Goal: Task Accomplishment & Management: Use online tool/utility

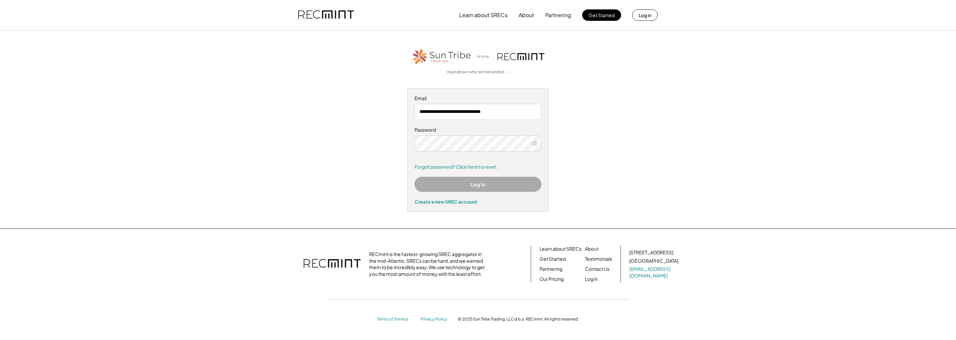
click at [332, 16] on img at bounding box center [326, 15] width 56 height 23
click at [422, 182] on button "Log In" at bounding box center [477, 184] width 127 height 15
drag, startPoint x: 319, startPoint y: 174, endPoint x: 438, endPoint y: 155, distance: 121.1
click at [320, 174] on div "**********" at bounding box center [478, 129] width 414 height 164
click at [462, 178] on button "Log In" at bounding box center [477, 184] width 127 height 15
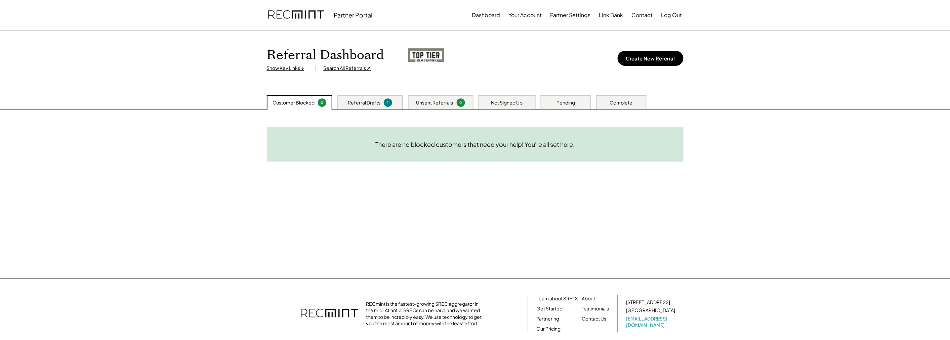
click at [350, 99] on div "Referral Drafts" at bounding box center [364, 102] width 33 height 7
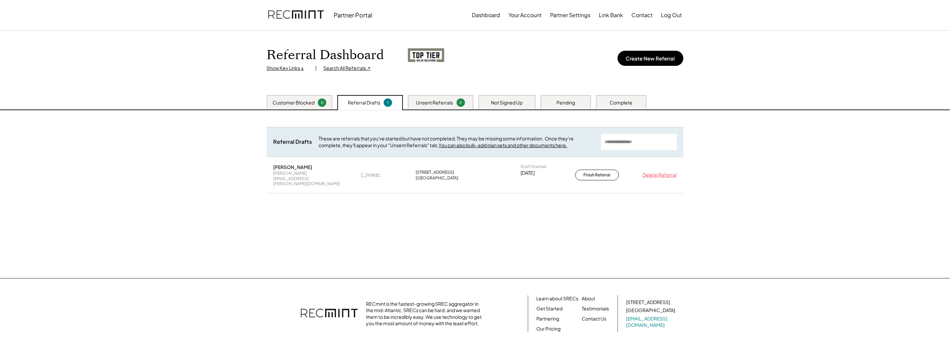
click at [444, 99] on div "Unsent Referrals" at bounding box center [434, 102] width 37 height 7
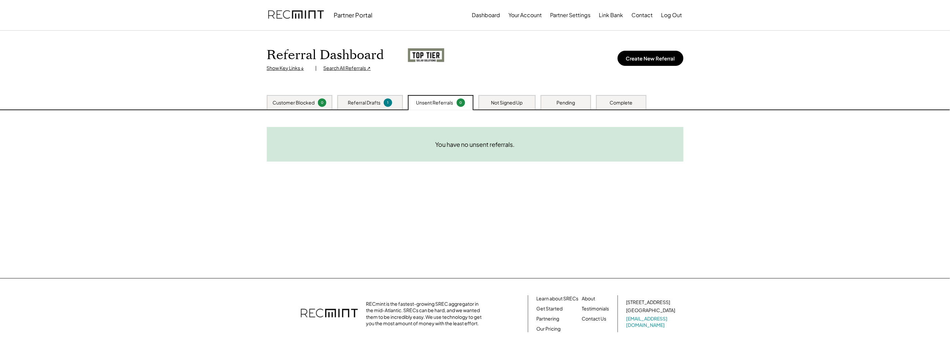
click at [503, 101] on div "Not Signed Up" at bounding box center [507, 102] width 32 height 7
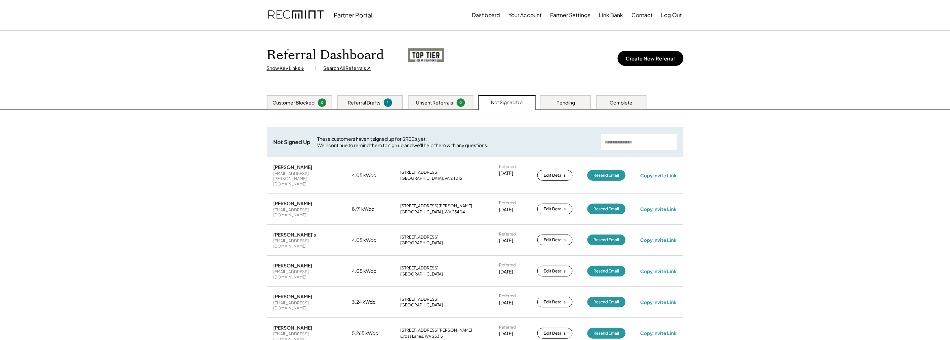
scroll to position [49, 0]
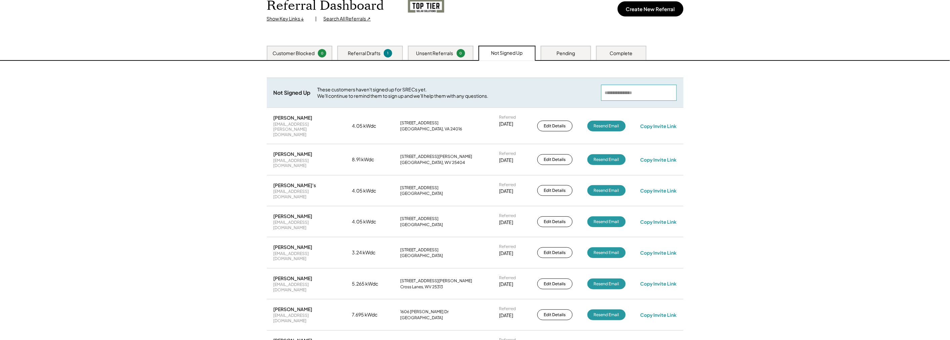
click at [608, 95] on input "input" at bounding box center [639, 93] width 76 height 16
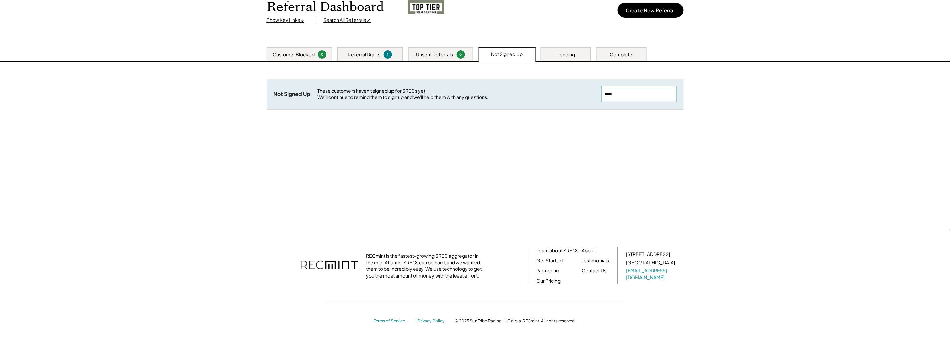
click at [623, 94] on input "input" at bounding box center [639, 94] width 76 height 16
drag, startPoint x: 619, startPoint y: 95, endPoint x: 593, endPoint y: 95, distance: 26.2
click at [596, 95] on div "Not Signed Up These customers haven't signed up for SRECs yet. We'll continue t…" at bounding box center [475, 94] width 417 height 30
paste input "**********"
type input "**********"
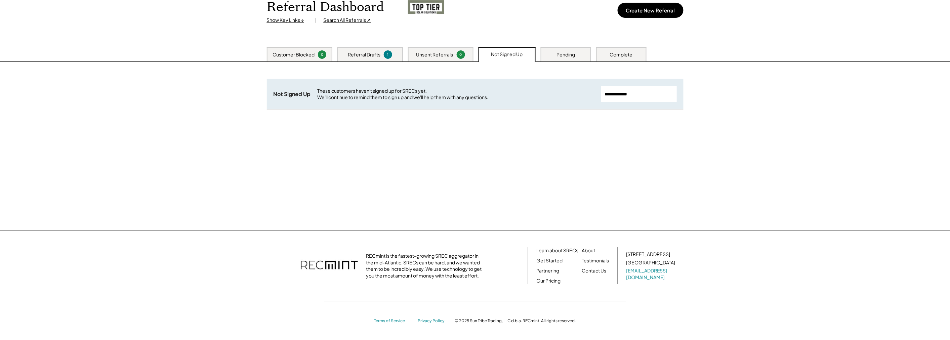
drag, startPoint x: 635, startPoint y: 95, endPoint x: 606, endPoint y: 91, distance: 30.1
click at [606, 91] on input "input" at bounding box center [639, 94] width 76 height 16
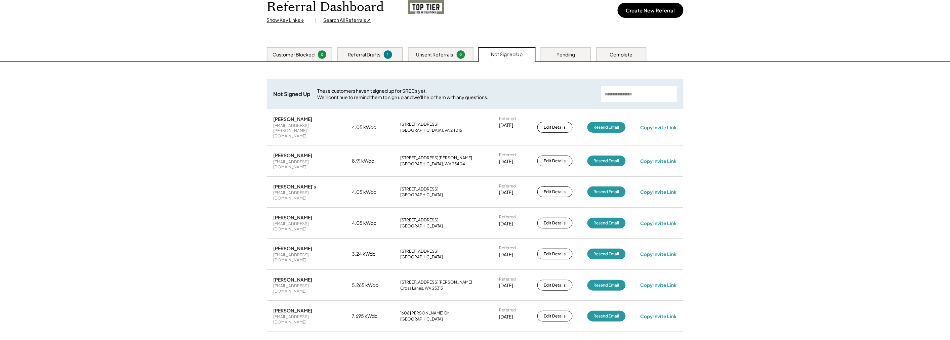
click at [558, 51] on div "Pending" at bounding box center [565, 54] width 18 height 7
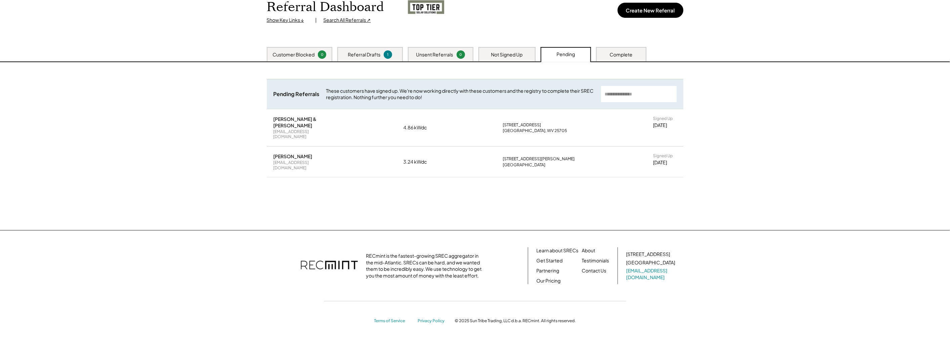
click at [632, 54] on div "Complete" at bounding box center [621, 54] width 23 height 7
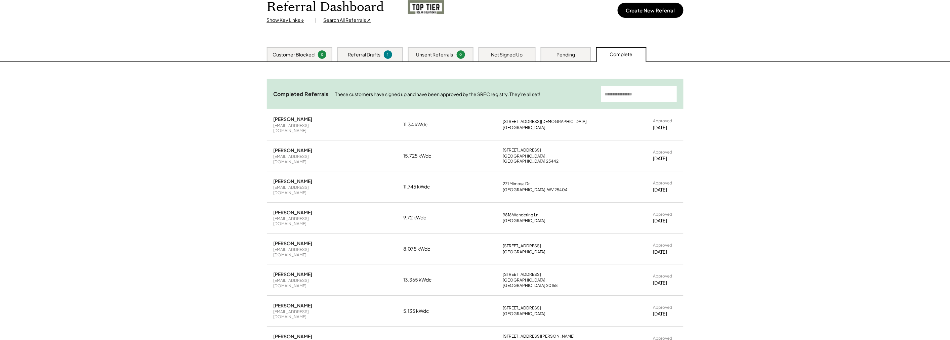
click at [615, 92] on input "input" at bounding box center [639, 94] width 76 height 16
type input "*"
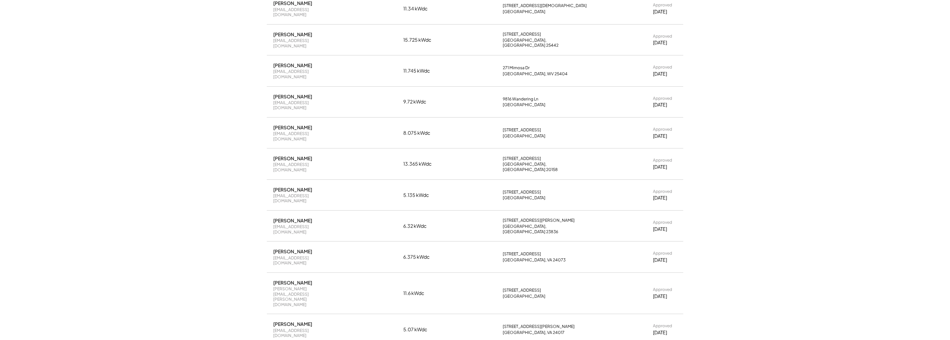
scroll to position [0, 0]
